Goal: Task Accomplishment & Management: Manage account settings

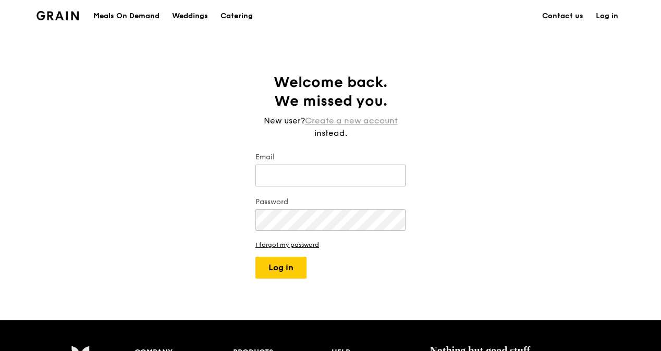
click at [359, 120] on link "Create a new account" at bounding box center [351, 121] width 93 height 13
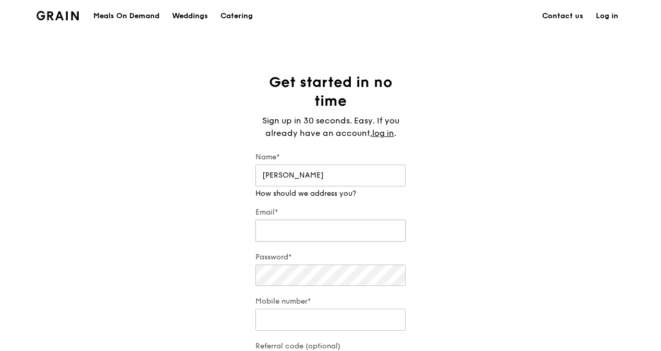
type input "Jolene"
click at [319, 222] on input "Email*" at bounding box center [330, 221] width 150 height 22
type input "[PERSON_NAME][EMAIL_ADDRESS][DOMAIN_NAME]"
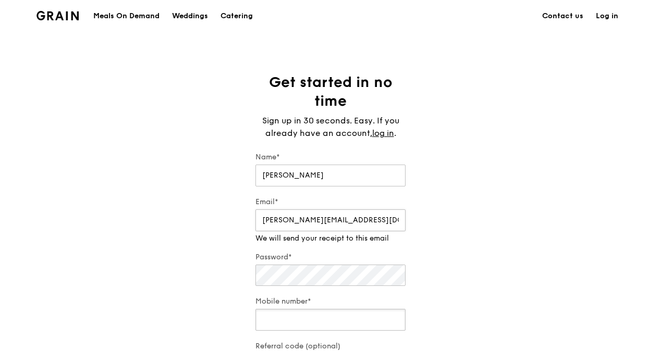
type input "91285168"
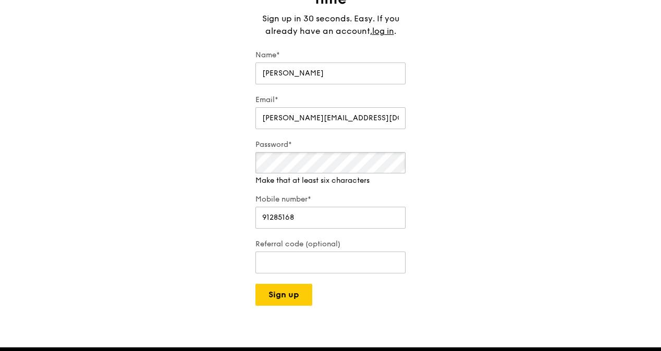
scroll to position [111, 0]
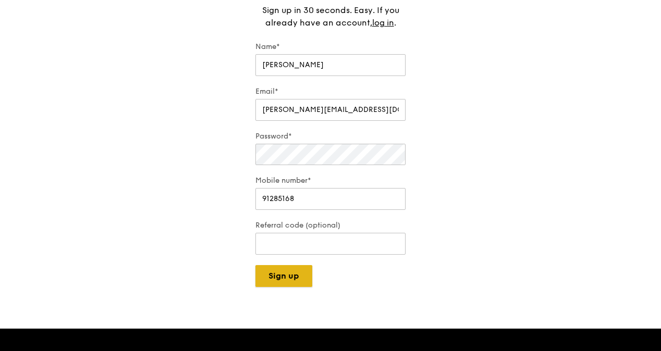
click at [295, 283] on button "Sign up" at bounding box center [283, 276] width 57 height 22
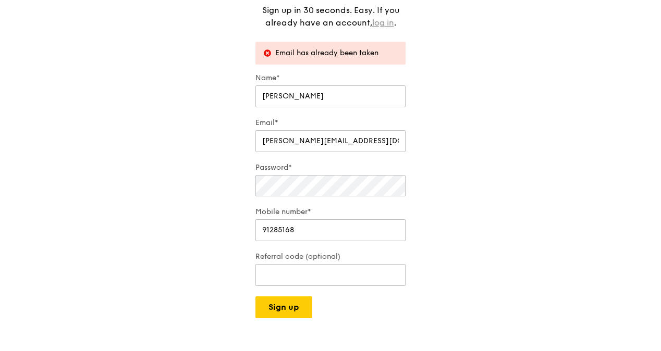
click at [386, 20] on link "log in" at bounding box center [383, 23] width 22 height 13
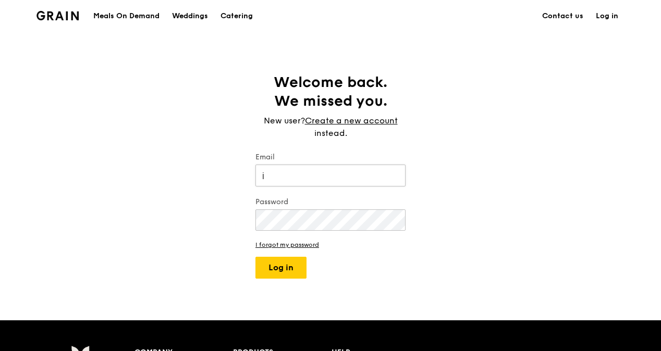
type input "[PERSON_NAME][EMAIL_ADDRESS][DOMAIN_NAME]"
click at [271, 271] on button "Log in" at bounding box center [280, 268] width 51 height 22
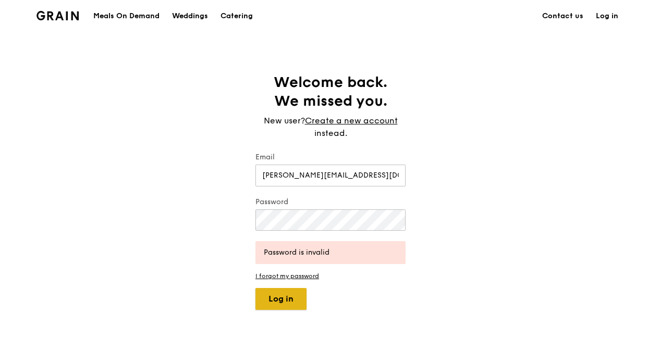
click at [290, 297] on button "Log in" at bounding box center [280, 299] width 51 height 22
click at [309, 279] on link "I forgot my password" at bounding box center [330, 276] width 150 height 7
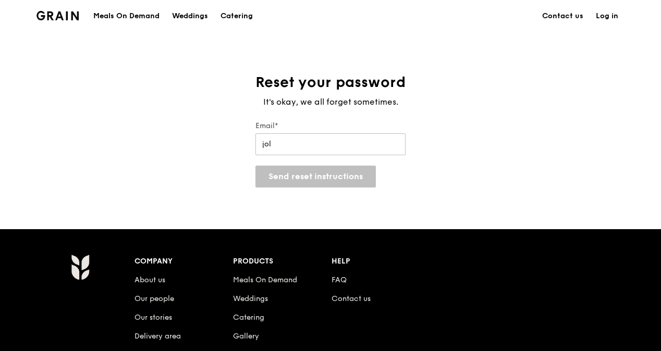
type input "[PERSON_NAME][EMAIL_ADDRESS][DOMAIN_NAME]"
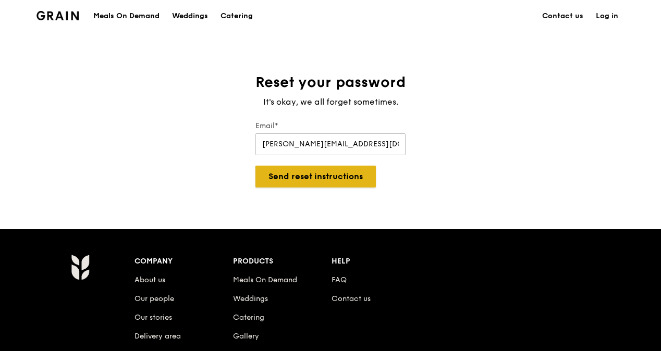
click at [318, 178] on button "Send reset instructions" at bounding box center [315, 177] width 120 height 22
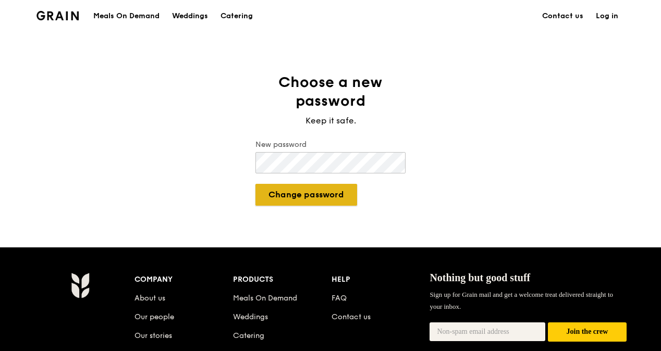
click at [335, 193] on button "Change password" at bounding box center [306, 195] width 102 height 22
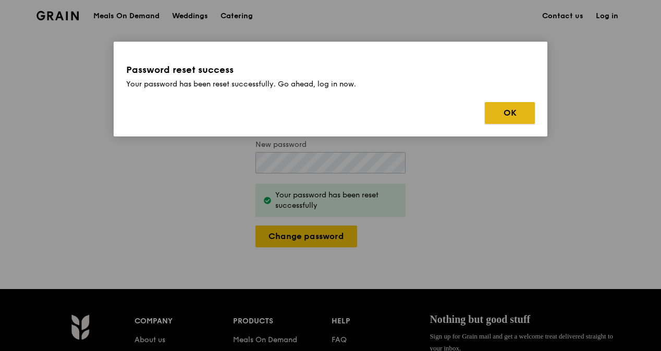
click at [502, 108] on button "OK" at bounding box center [510, 113] width 50 height 22
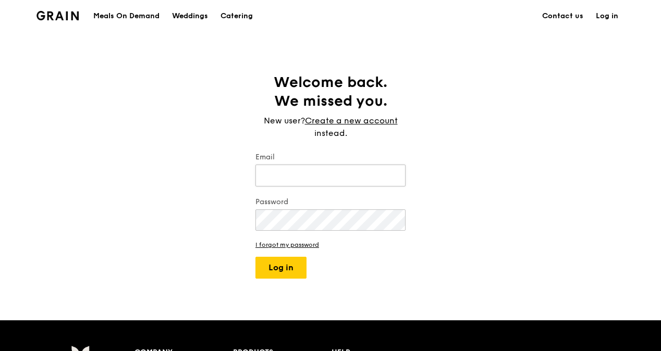
click at [294, 178] on input "Email" at bounding box center [330, 176] width 150 height 22
type input "[PERSON_NAME][EMAIL_ADDRESS][DOMAIN_NAME]"
click at [271, 269] on button "Log in" at bounding box center [280, 268] width 51 height 22
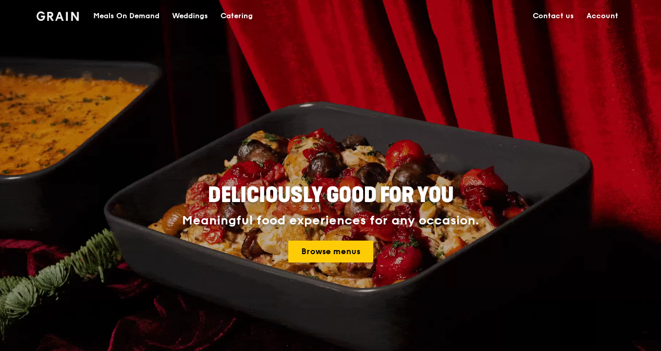
click at [609, 15] on link "Account" at bounding box center [602, 16] width 44 height 31
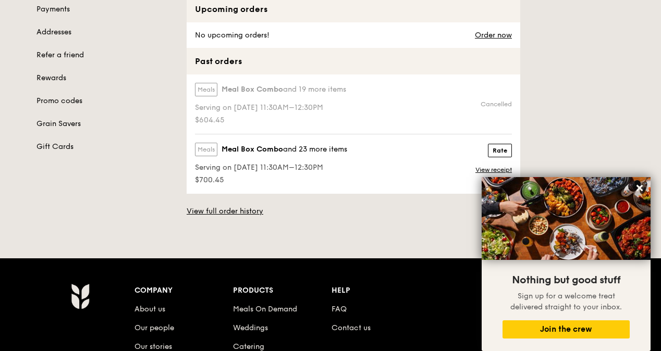
scroll to position [160, 0]
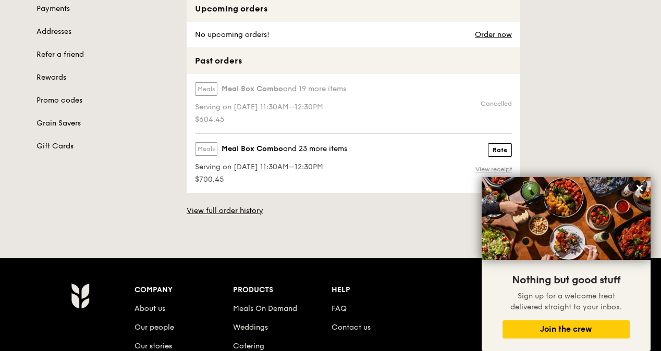
click at [485, 171] on link "View receipt" at bounding box center [493, 169] width 36 height 8
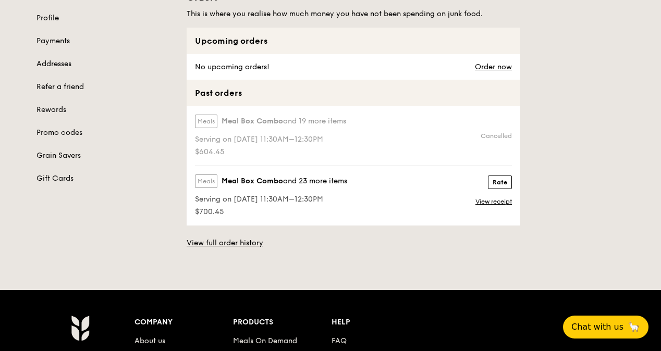
scroll to position [128, 0]
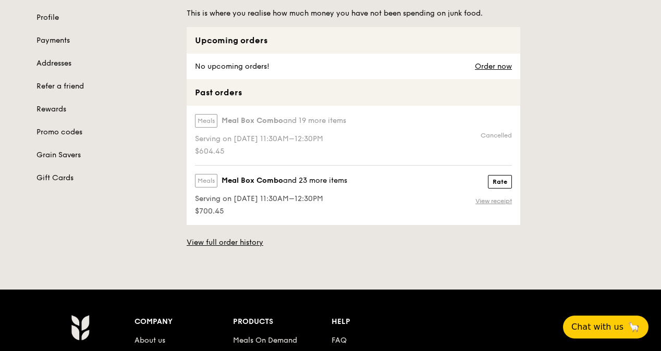
click at [495, 199] on link "View receipt" at bounding box center [493, 201] width 36 height 8
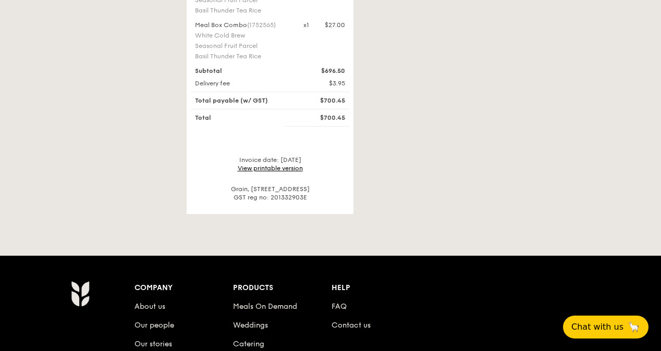
scroll to position [1360, 0]
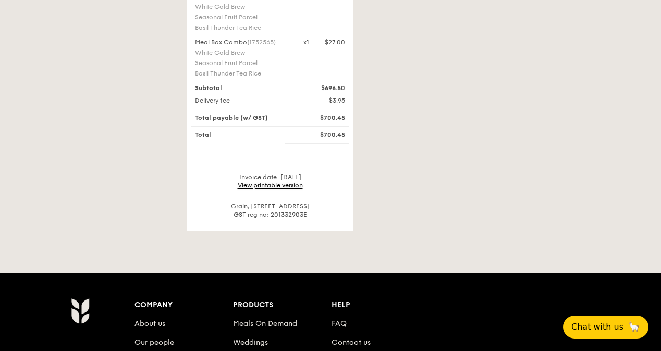
click at [259, 183] on link "View printable version" at bounding box center [270, 185] width 65 height 7
